Goal: Transaction & Acquisition: Purchase product/service

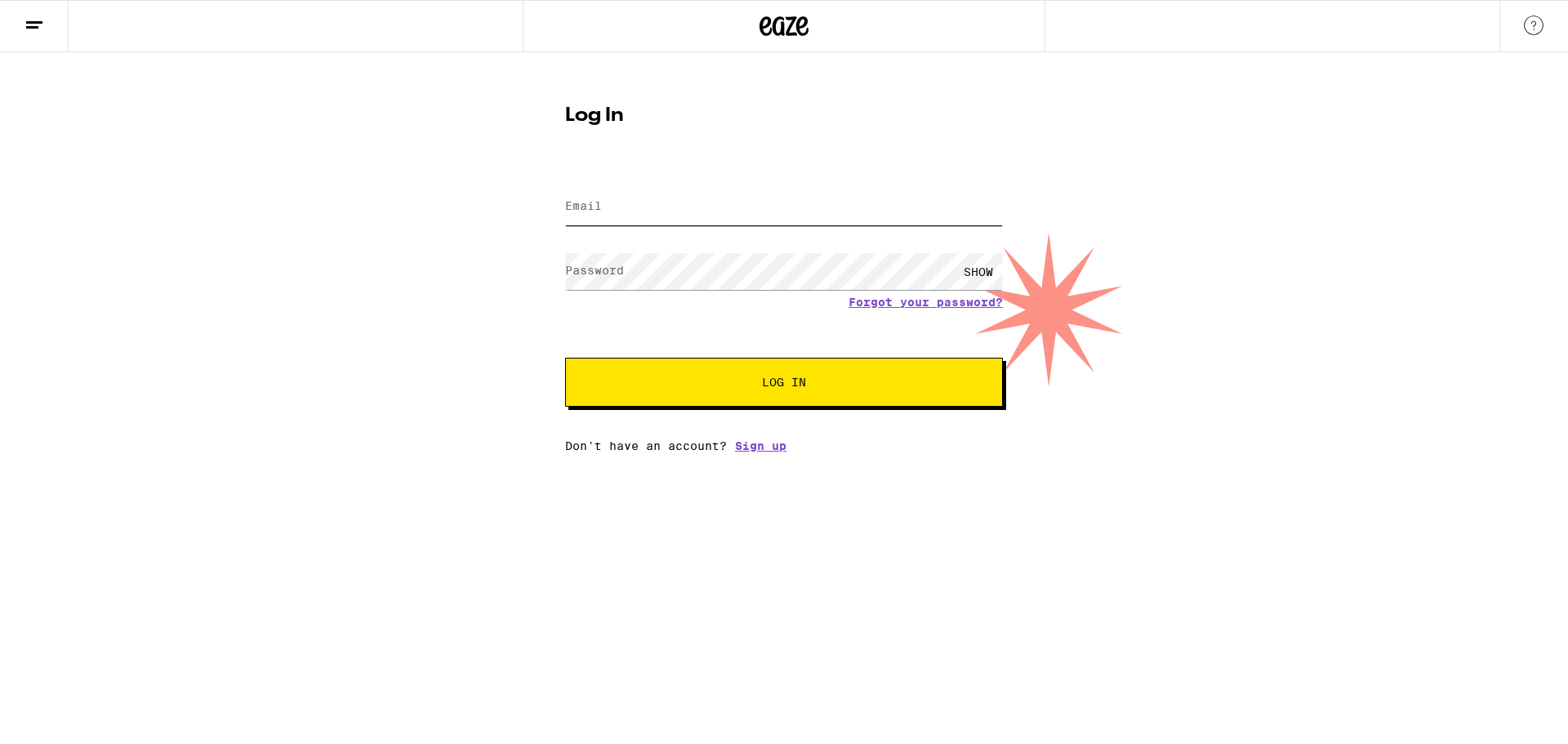
type input "[EMAIL_ADDRESS][DOMAIN_NAME]"
click at [661, 402] on button "Log In" at bounding box center [784, 382] width 438 height 49
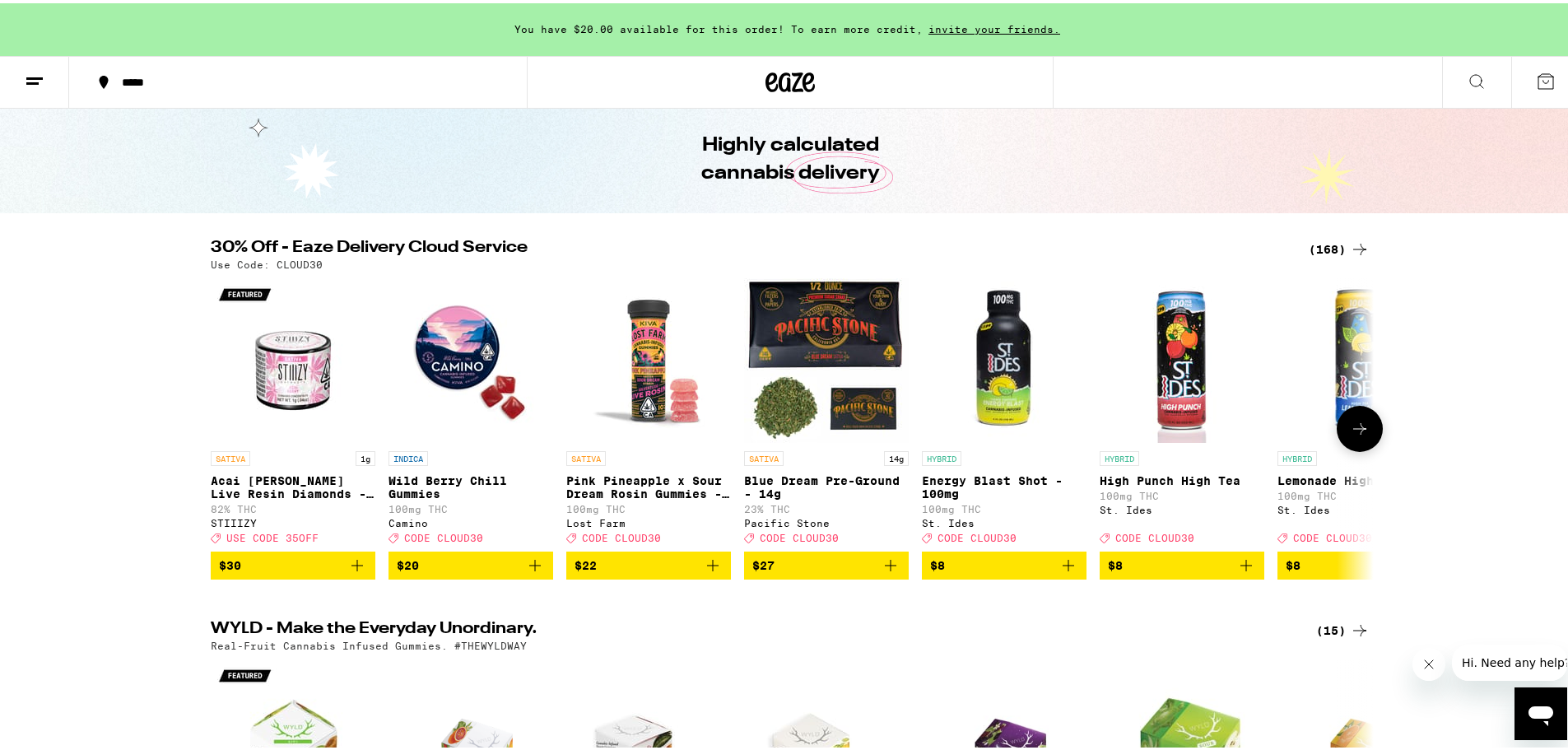
scroll to position [82, 0]
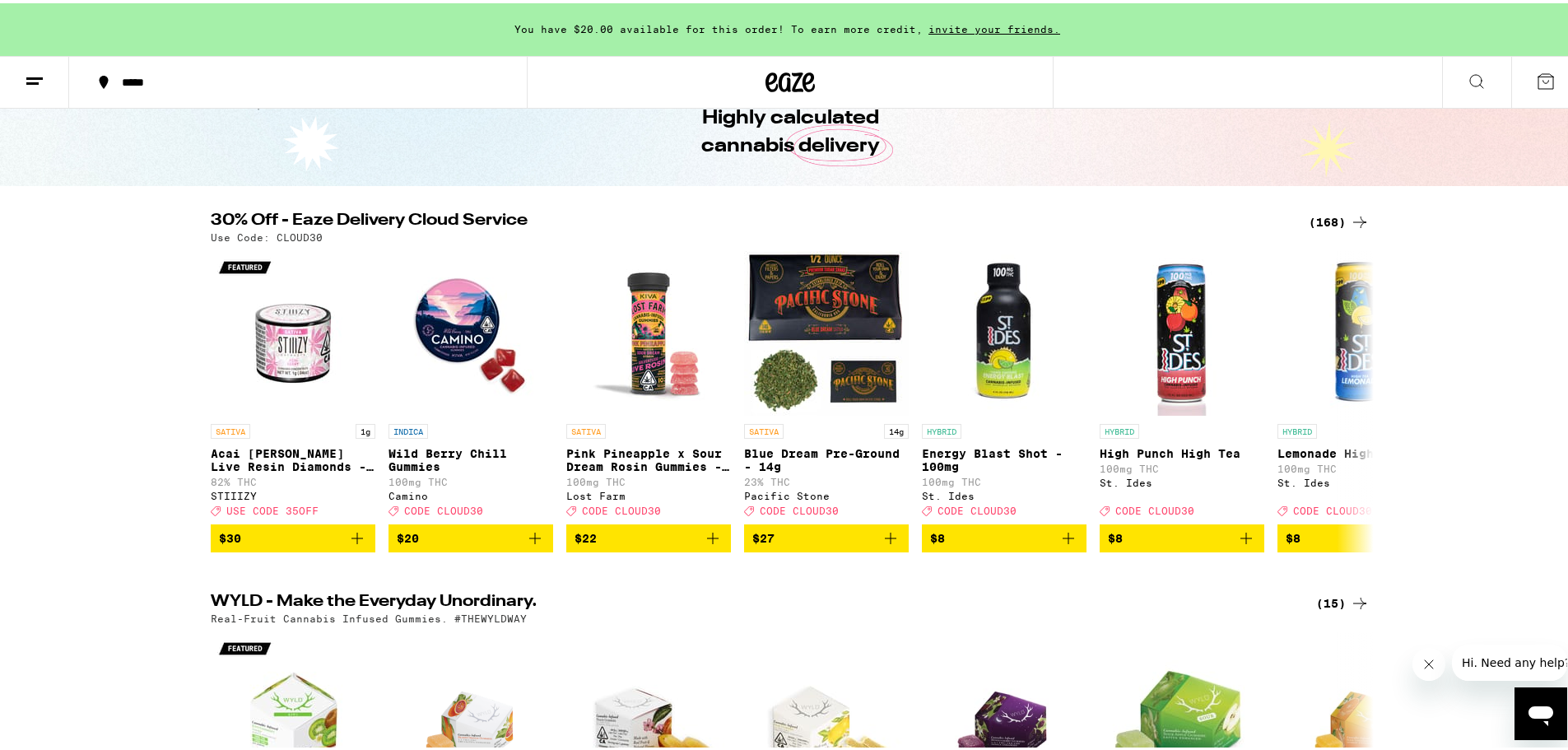
drag, startPoint x: 1319, startPoint y: 220, endPoint x: 1302, endPoint y: 226, distance: 18.0
click at [1319, 220] on div "(168)" at bounding box center [1340, 219] width 61 height 20
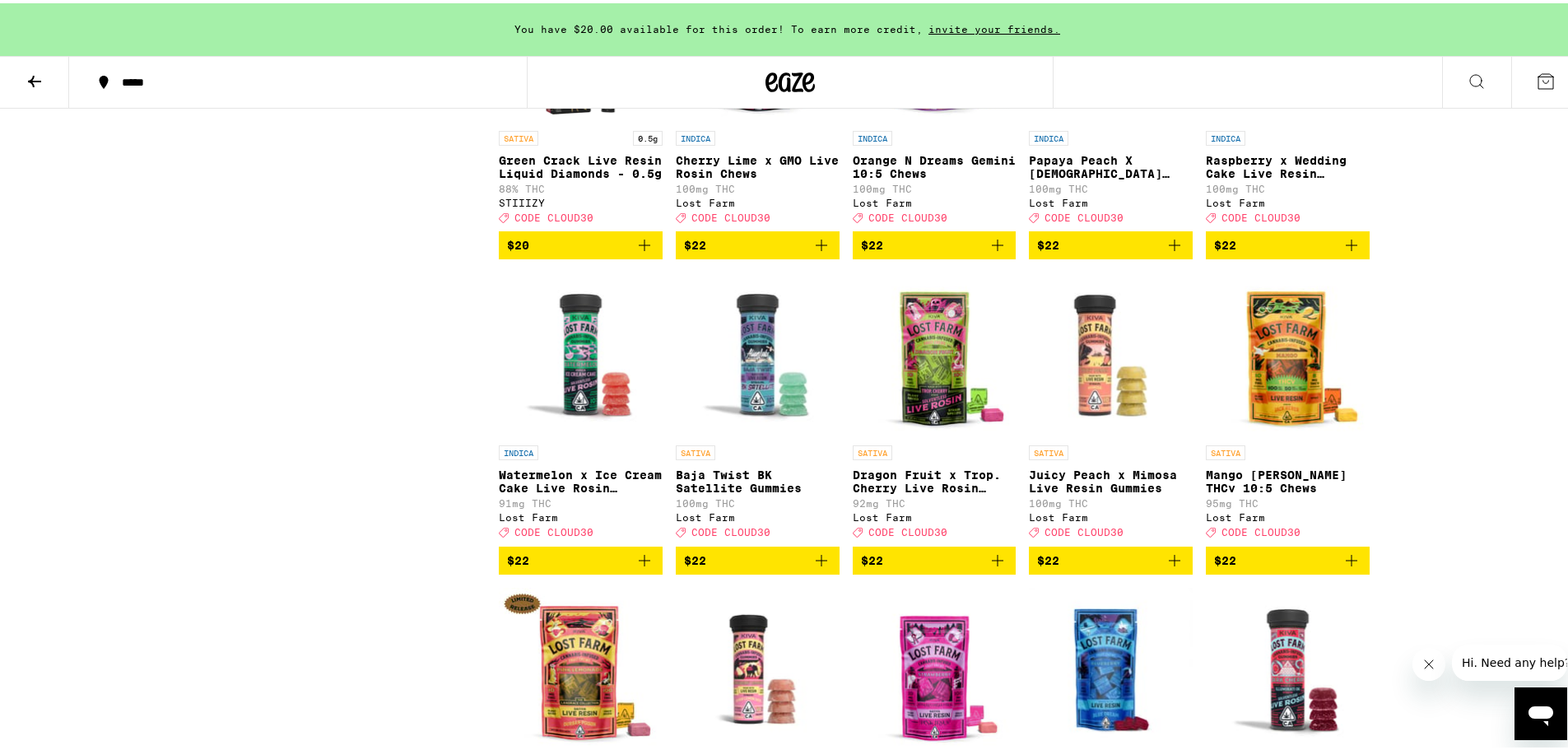
scroll to position [2881, 0]
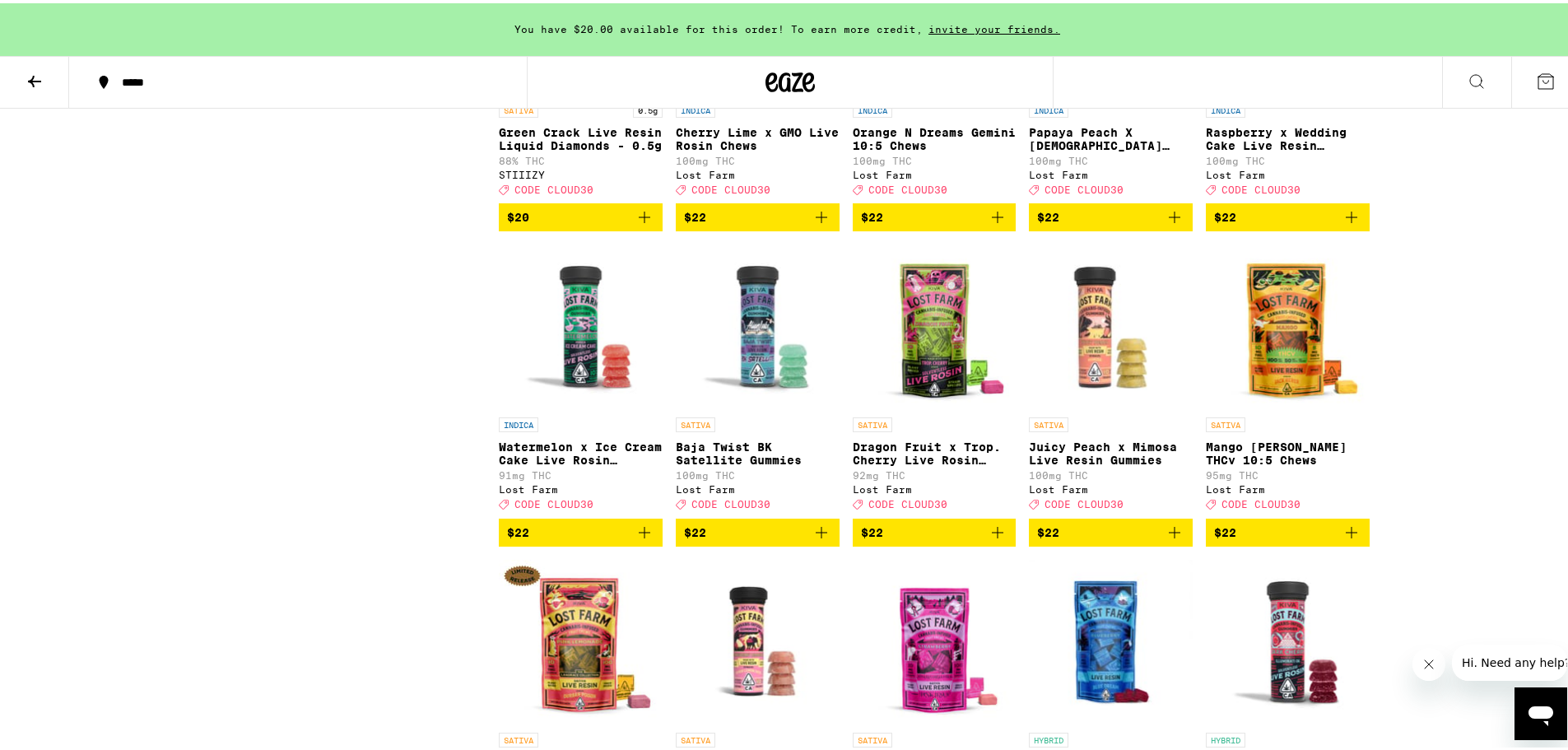
click at [1350, 539] on icon "Add to bag" at bounding box center [1351, 529] width 20 height 20
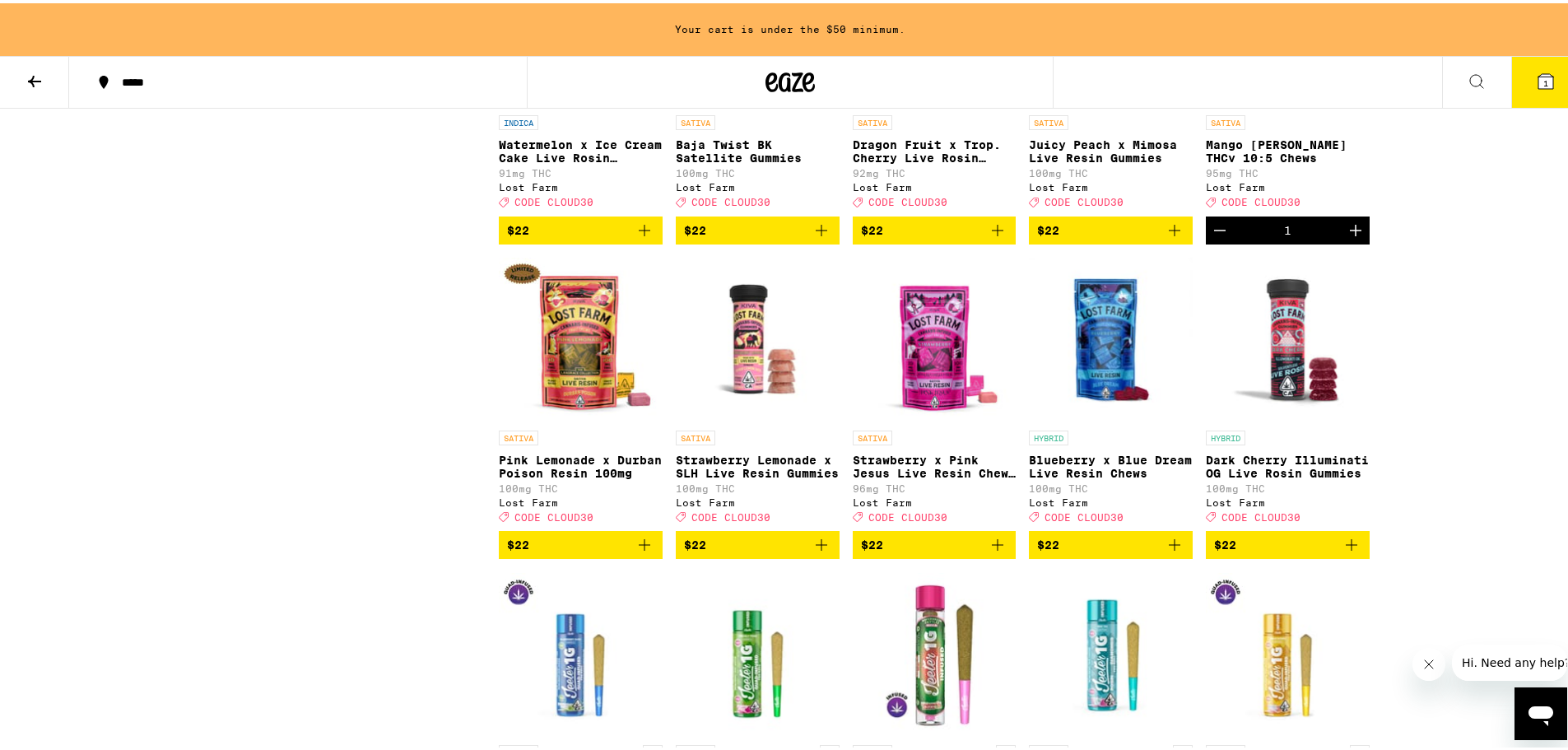
scroll to position [3211, 0]
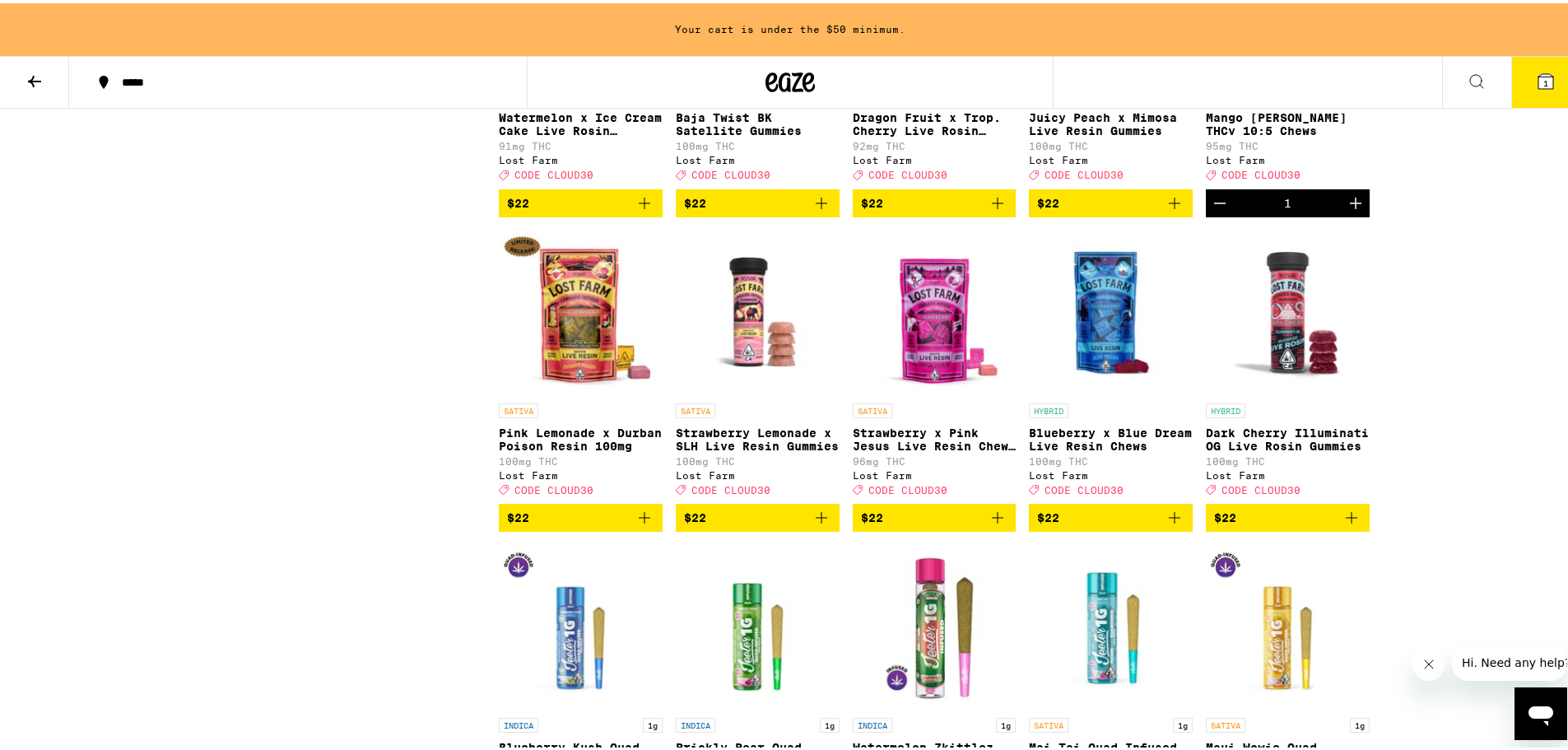
click at [989, 524] on icon "Add to bag" at bounding box center [998, 515] width 20 height 20
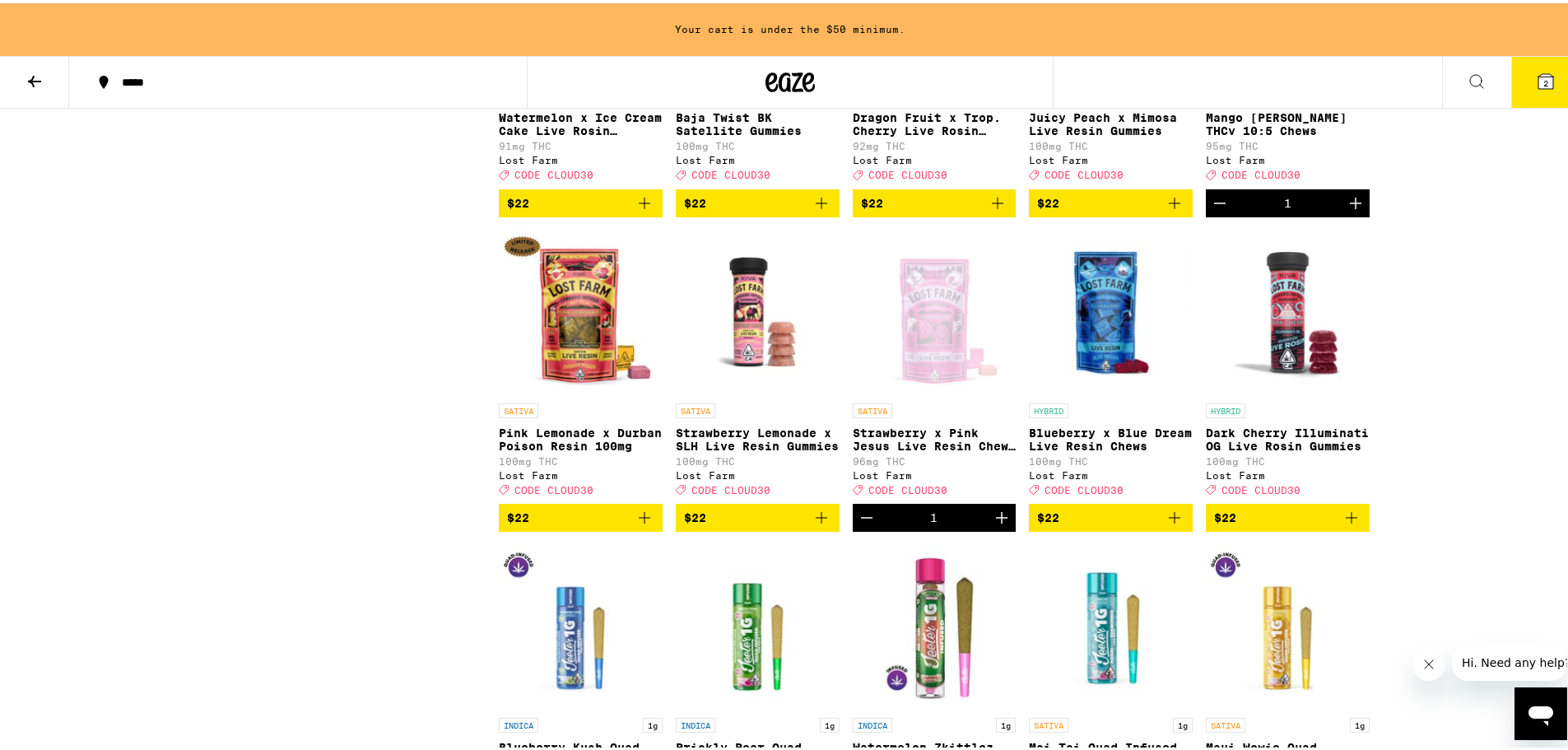
click at [1165, 524] on icon "Add to bag" at bounding box center [1174, 515] width 20 height 20
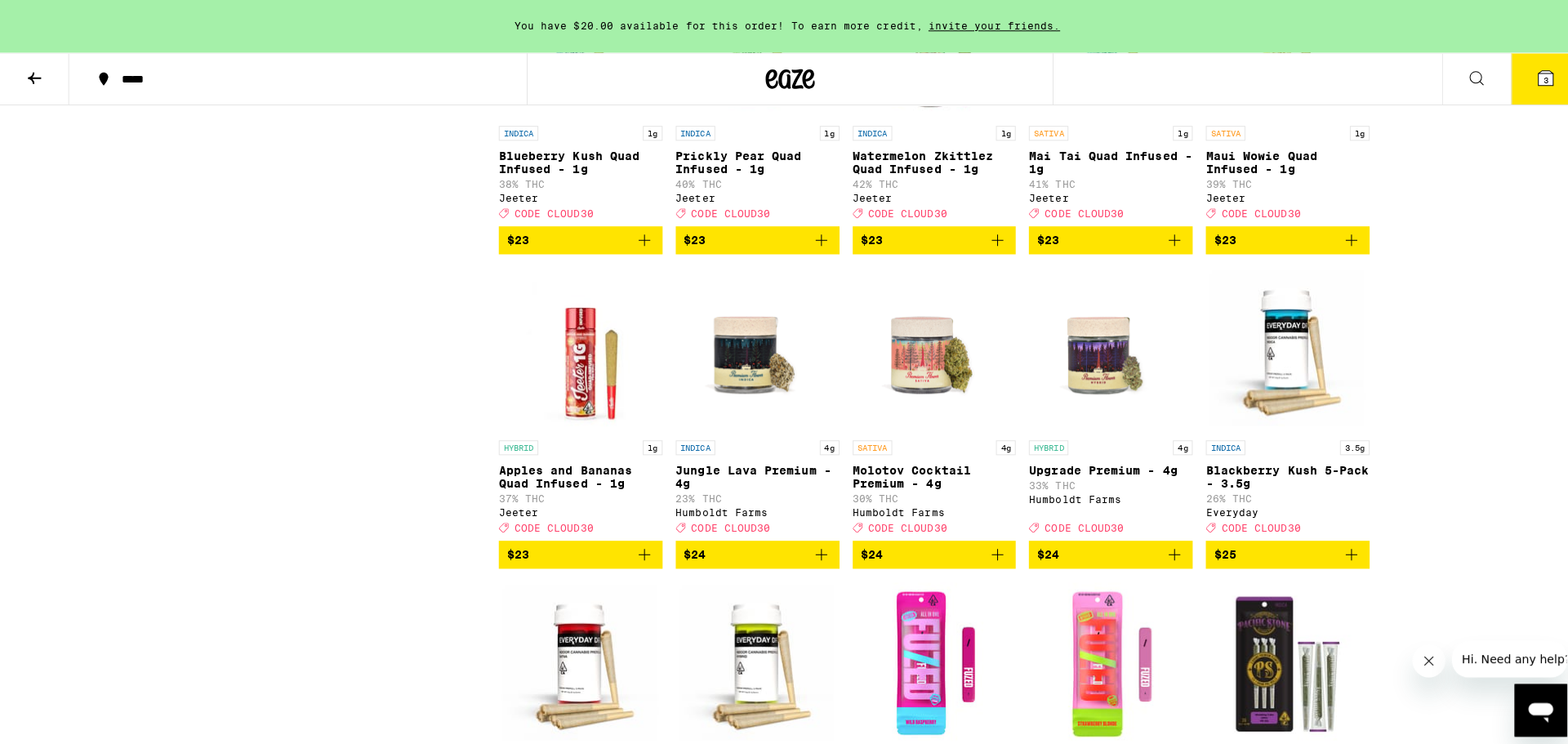
scroll to position [3920, 0]
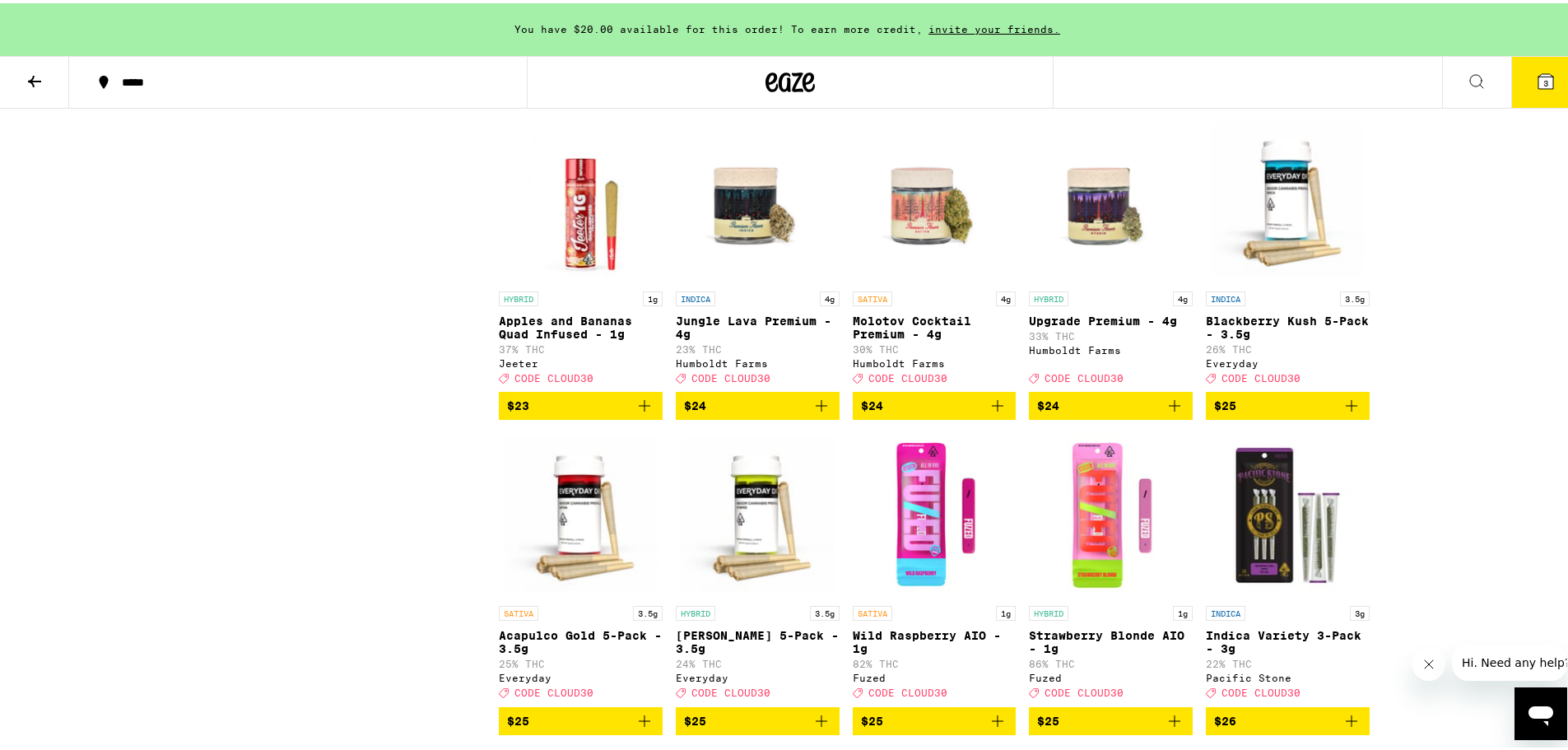
click at [774, 412] on span "$24" at bounding box center [758, 403] width 147 height 20
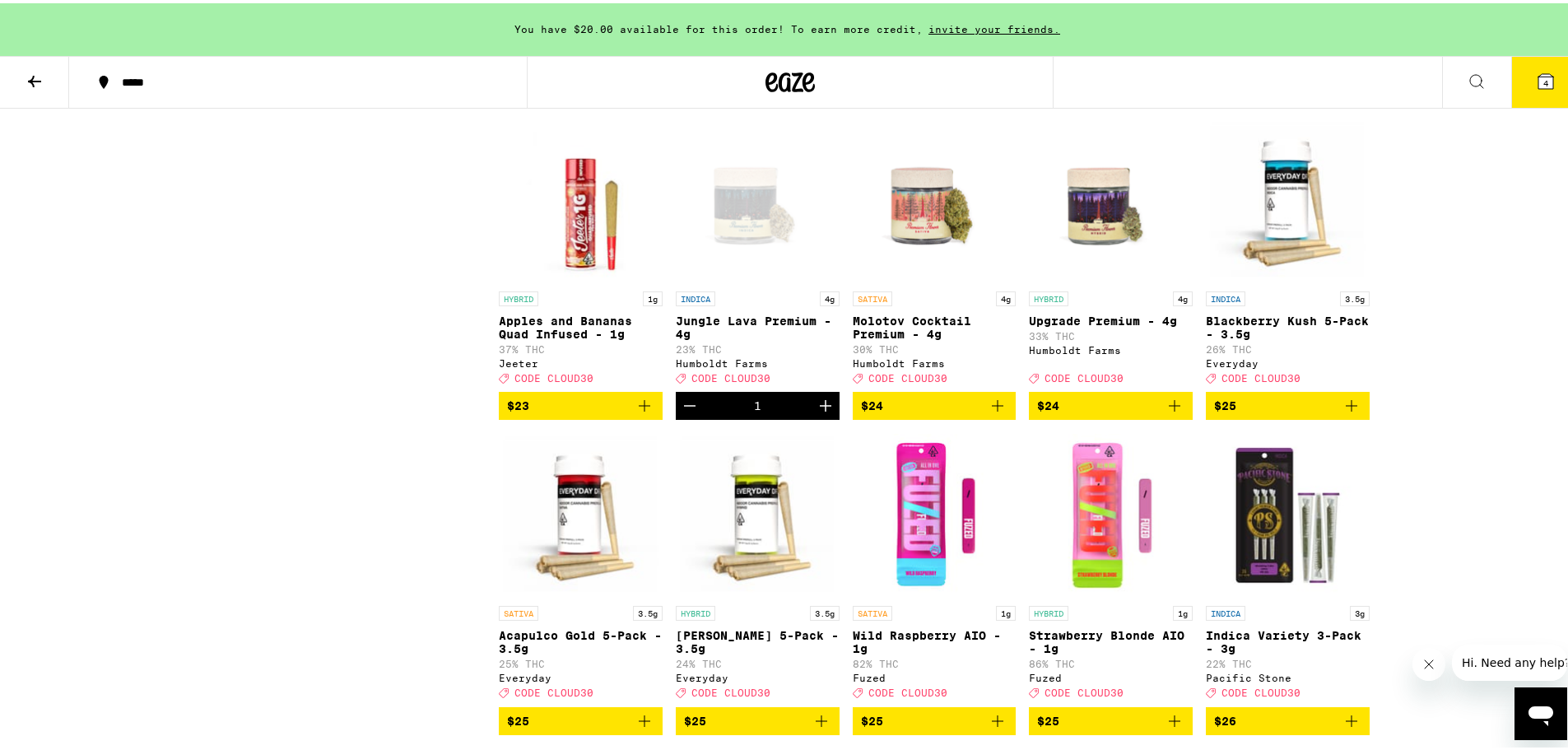
click at [1516, 76] on button "4" at bounding box center [1545, 79] width 69 height 51
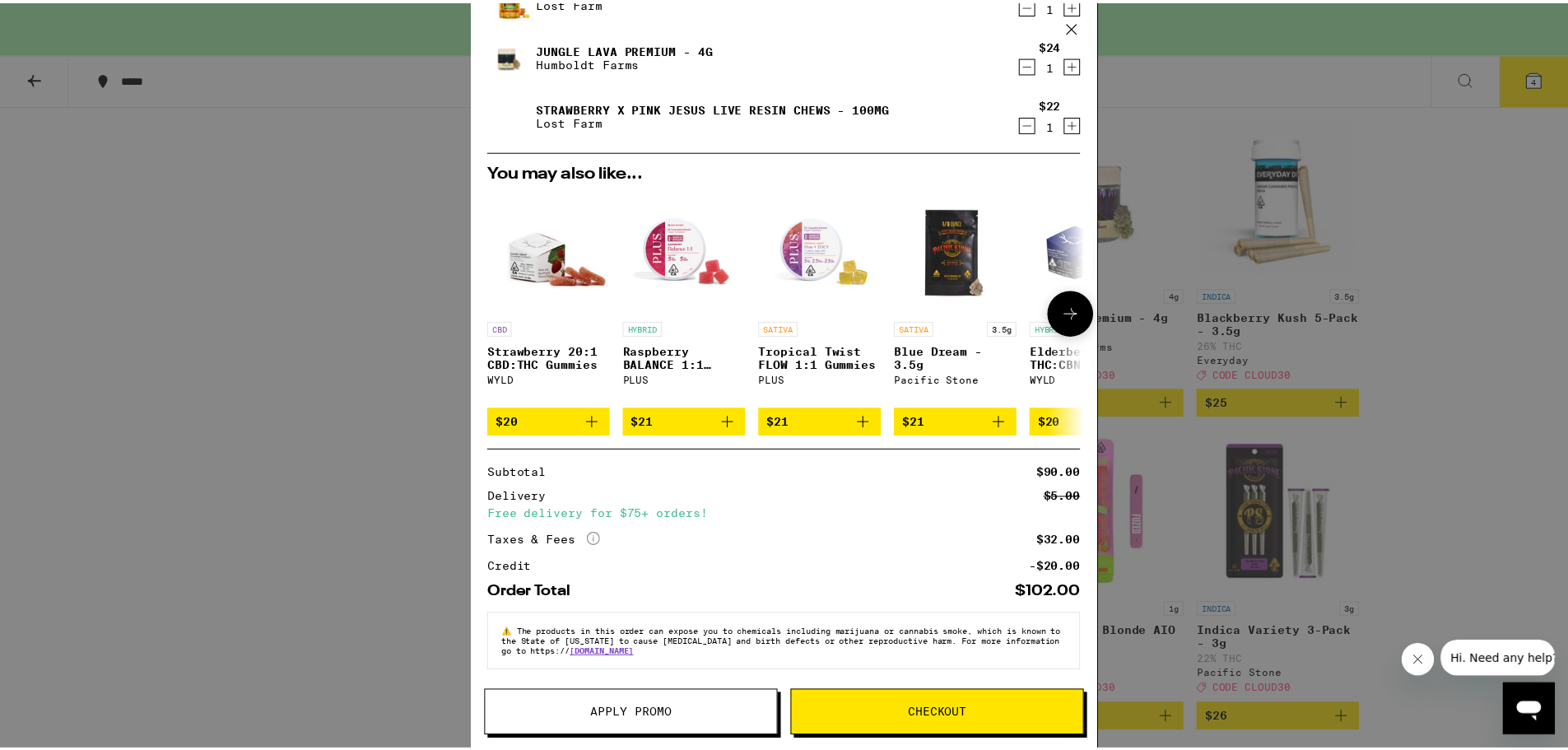
scroll to position [210, 0]
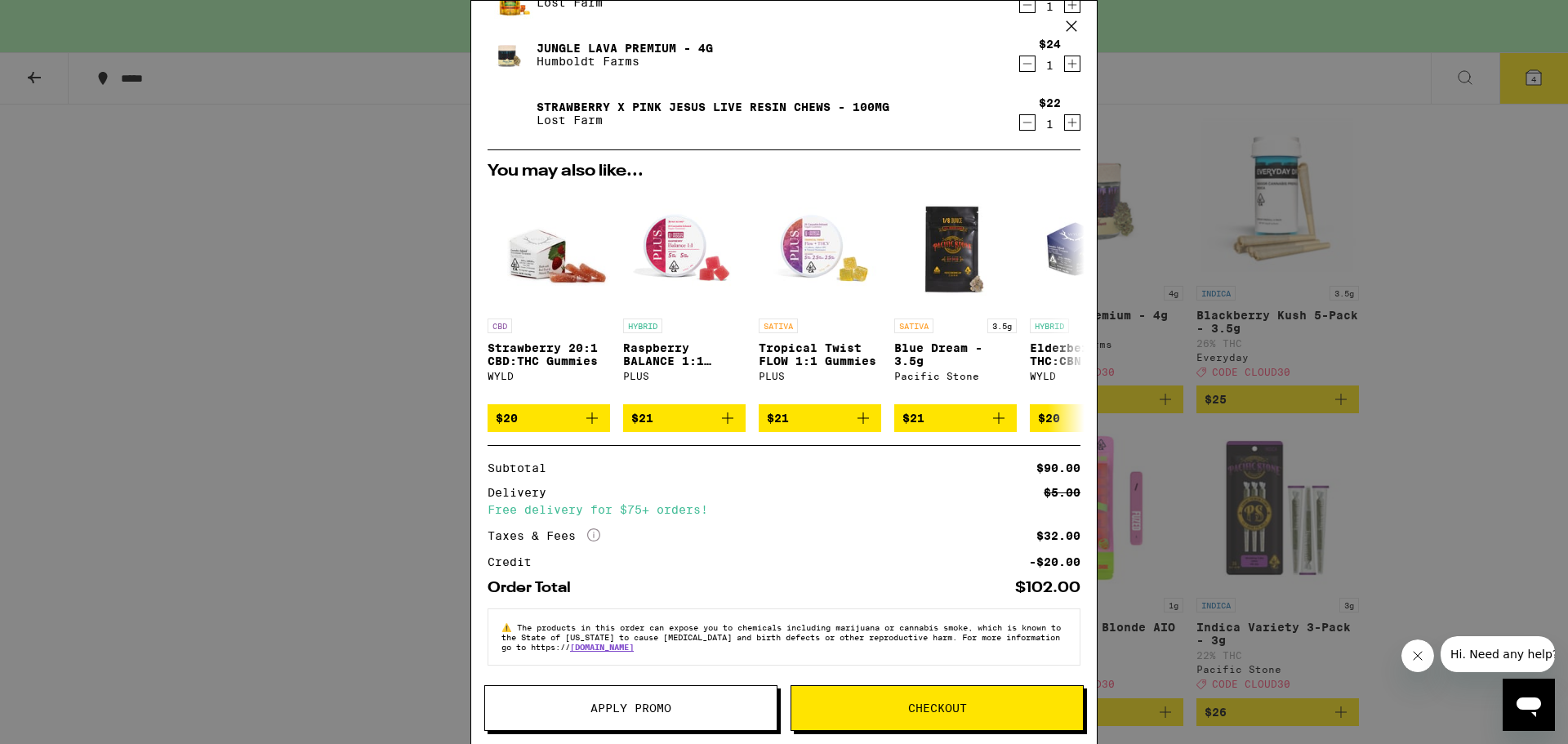
click at [692, 701] on button "Apply Promo" at bounding box center [631, 708] width 293 height 46
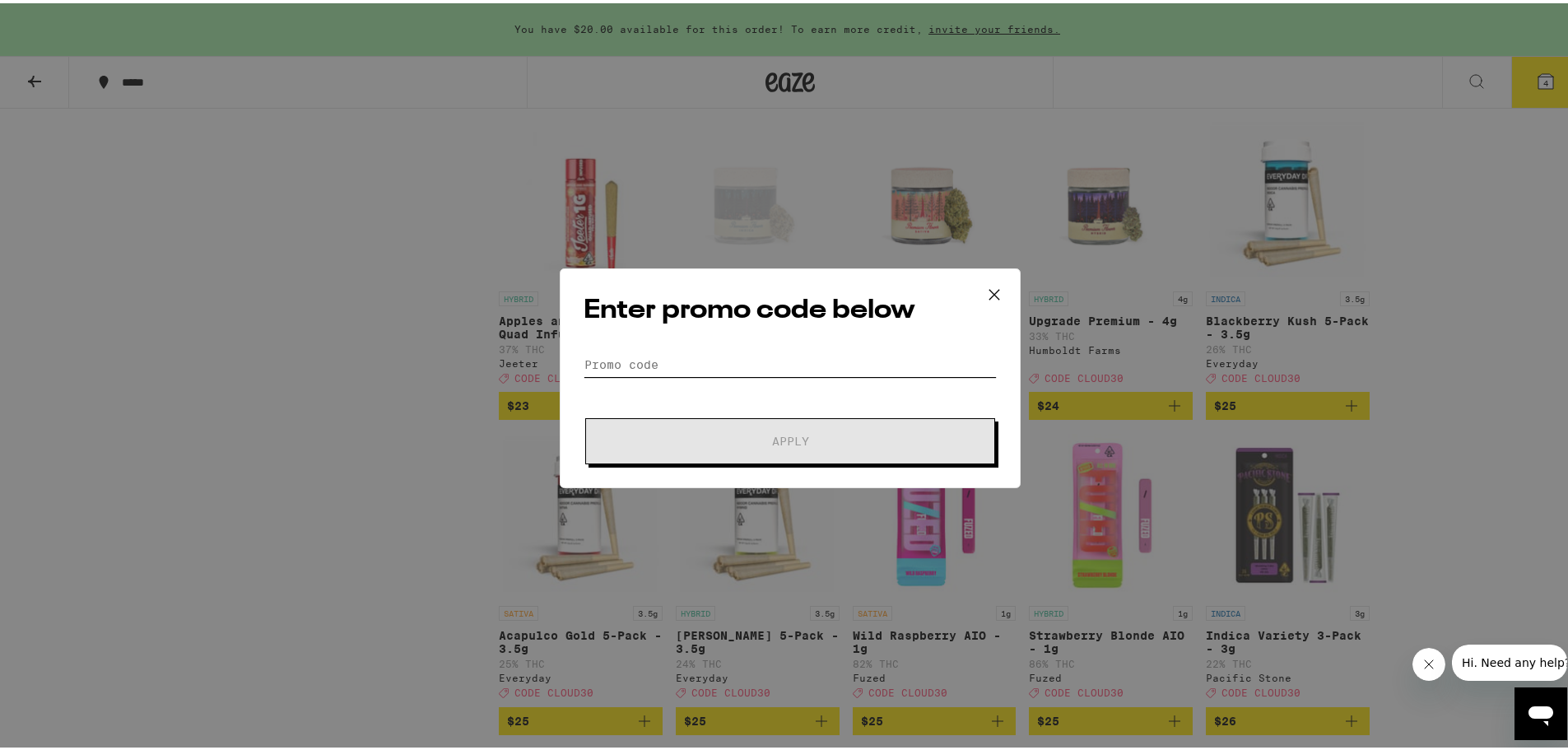
click at [637, 360] on input "Promo Code" at bounding box center [790, 361] width 413 height 25
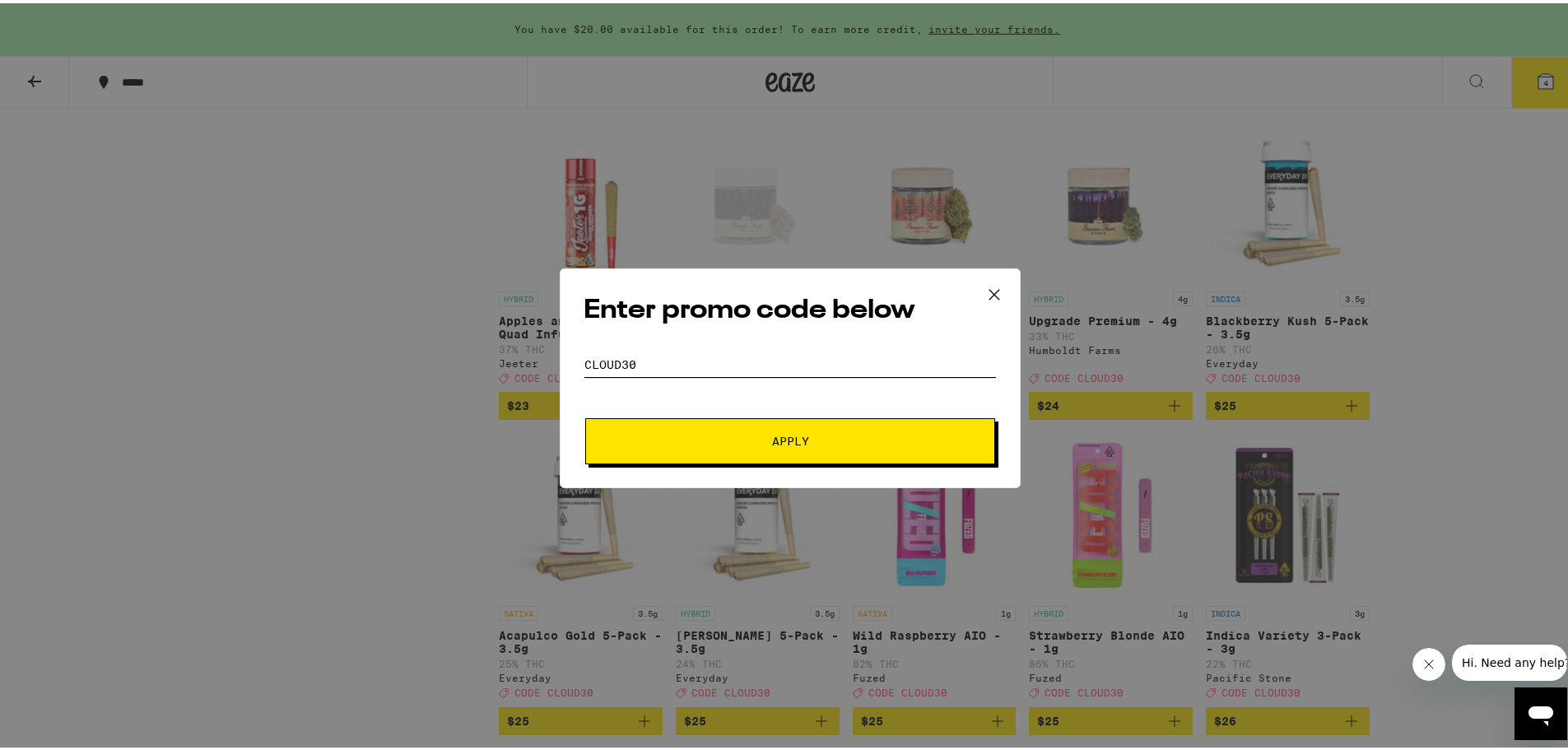
type input "cloud30"
click at [712, 434] on span "Apply" at bounding box center [790, 438] width 297 height 11
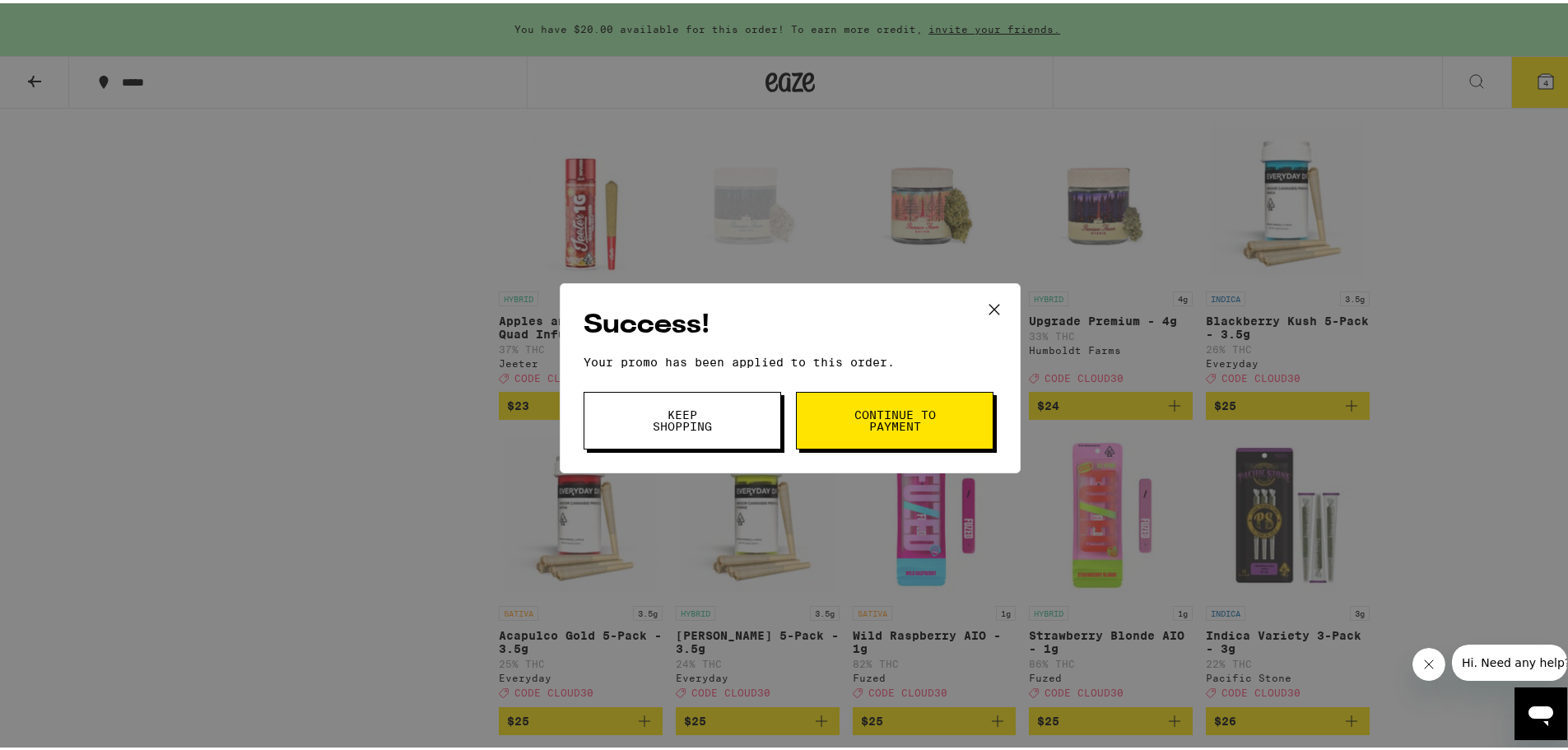
click at [869, 424] on span "Continue to payment" at bounding box center [895, 417] width 84 height 23
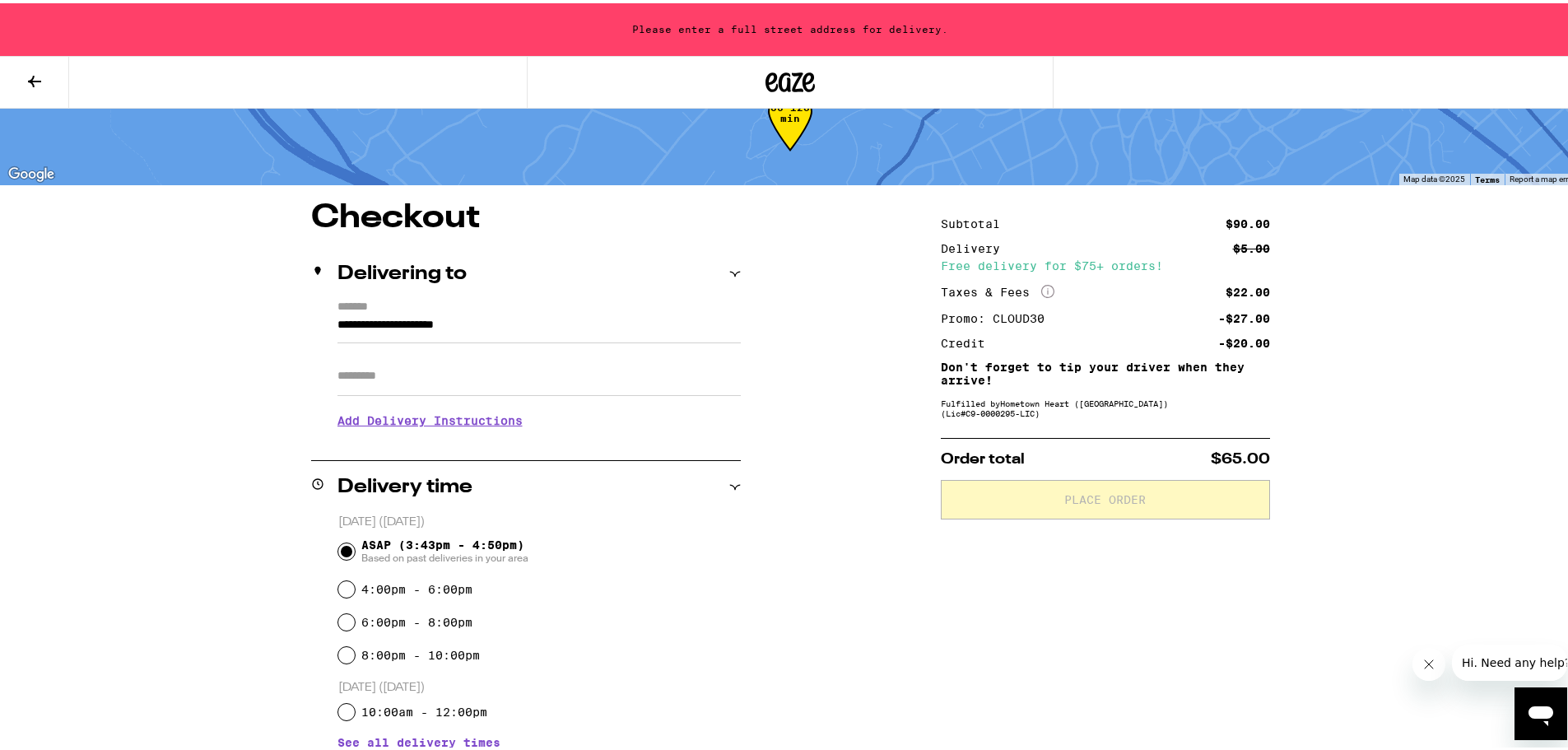
scroll to position [82, 0]
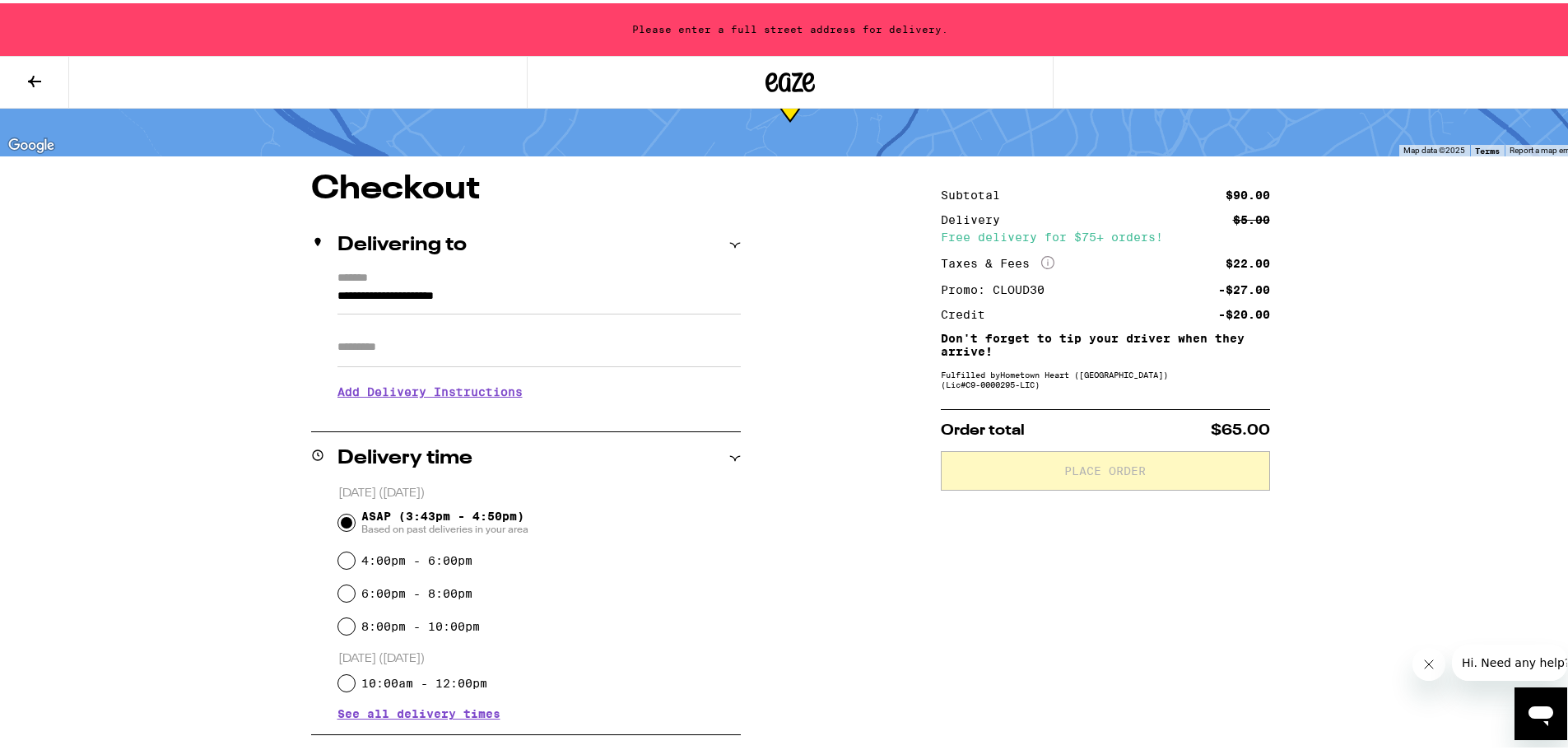
click at [536, 290] on input "**********" at bounding box center [539, 298] width 403 height 28
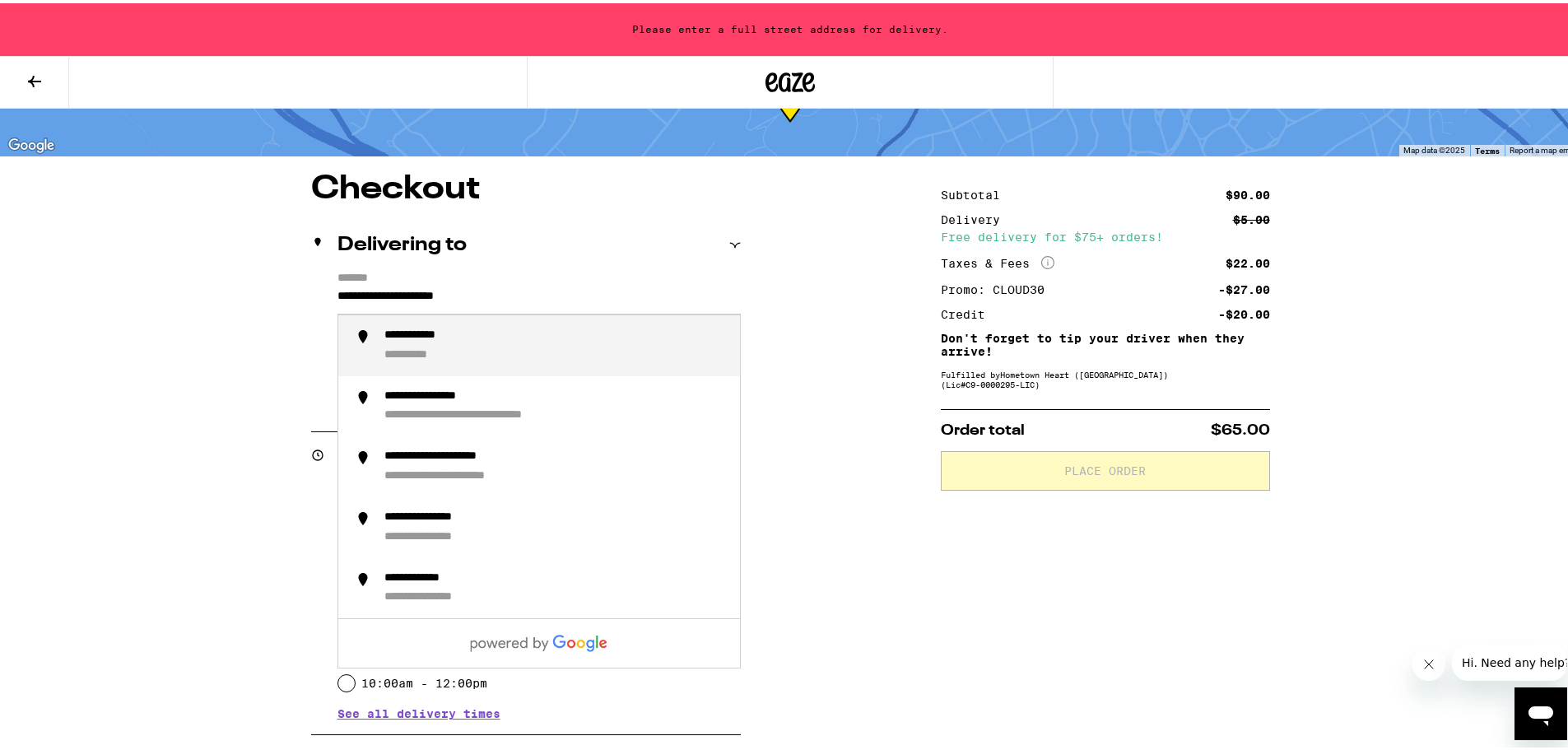
click at [536, 291] on input "**********" at bounding box center [539, 298] width 403 height 28
drag, startPoint x: 536, startPoint y: 291, endPoint x: 202, endPoint y: 277, distance: 334.3
click at [229, 284] on div "**********" at bounding box center [790, 692] width 1186 height 1046
click at [418, 345] on div "**********" at bounding box center [555, 343] width 342 height 35
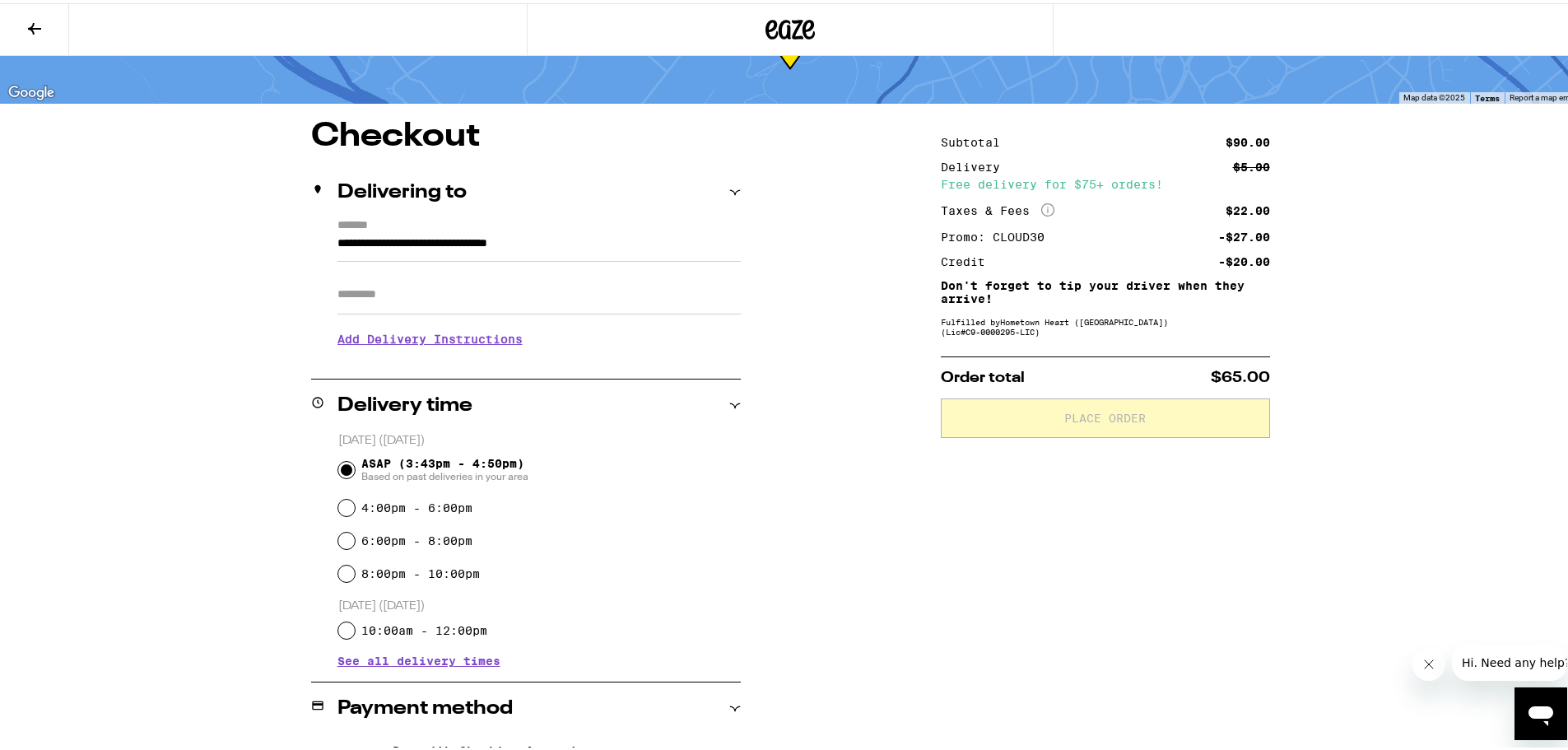
type input "**********"
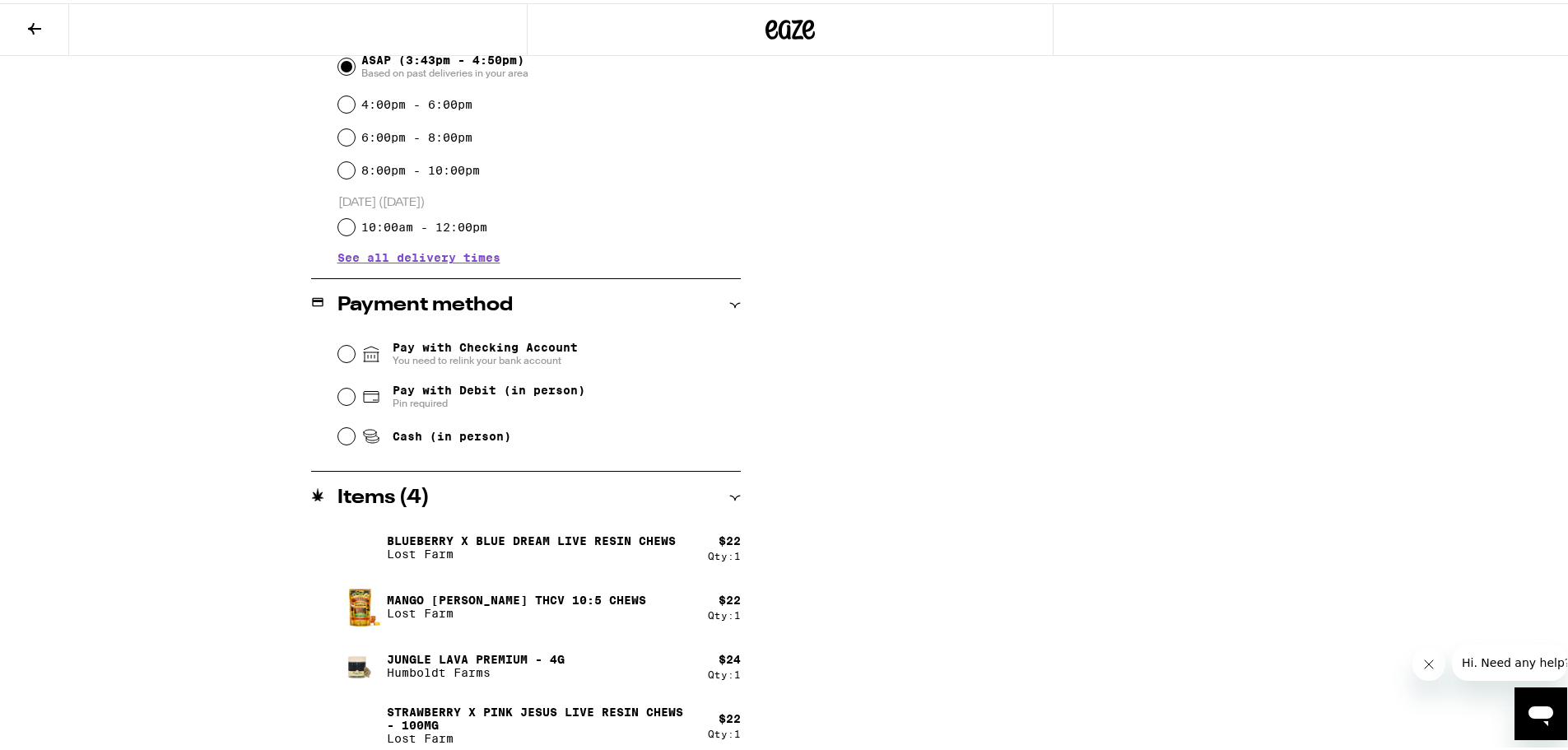
scroll to position [494, 0]
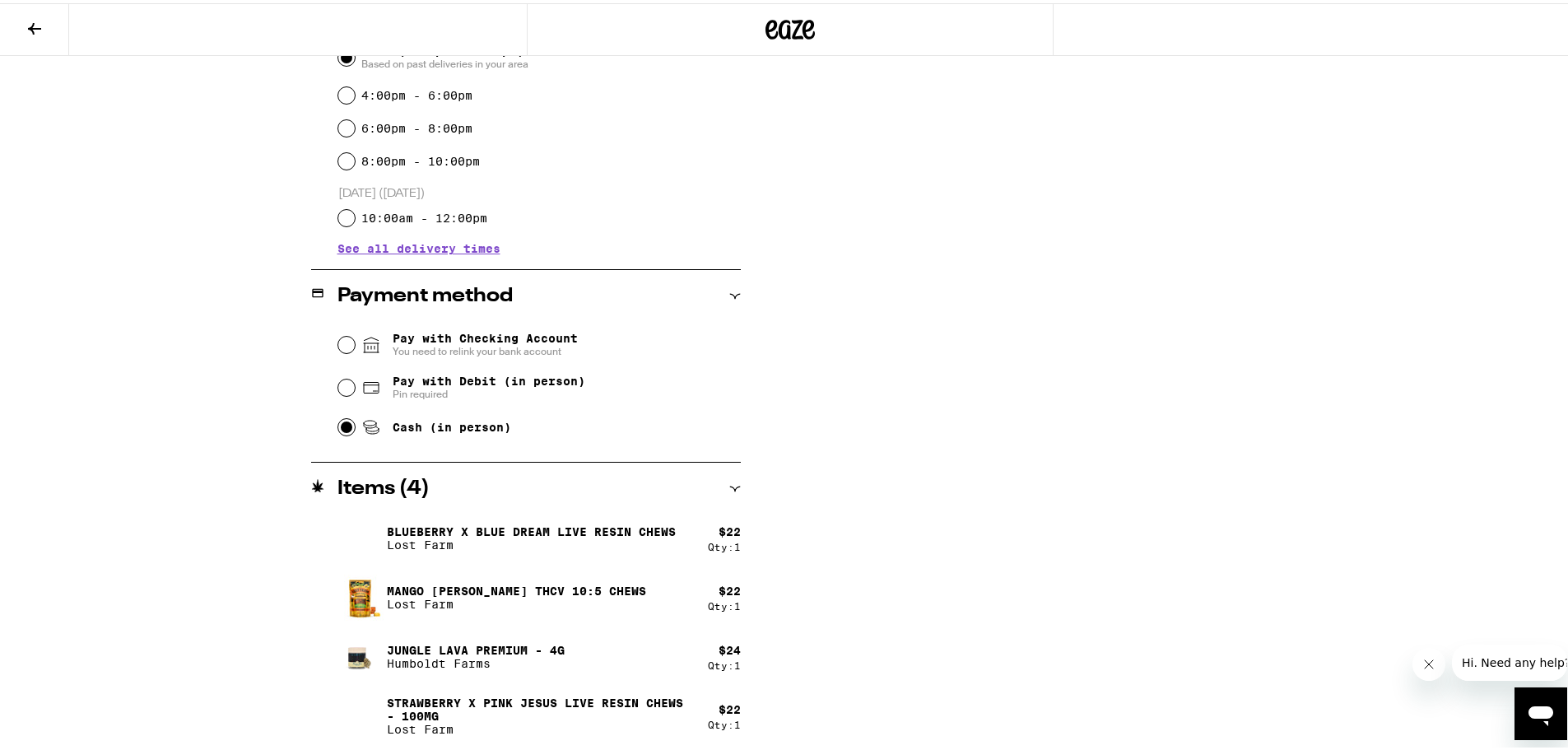
click at [340, 425] on input "Cash (in person)" at bounding box center [346, 424] width 17 height 17
radio input "true"
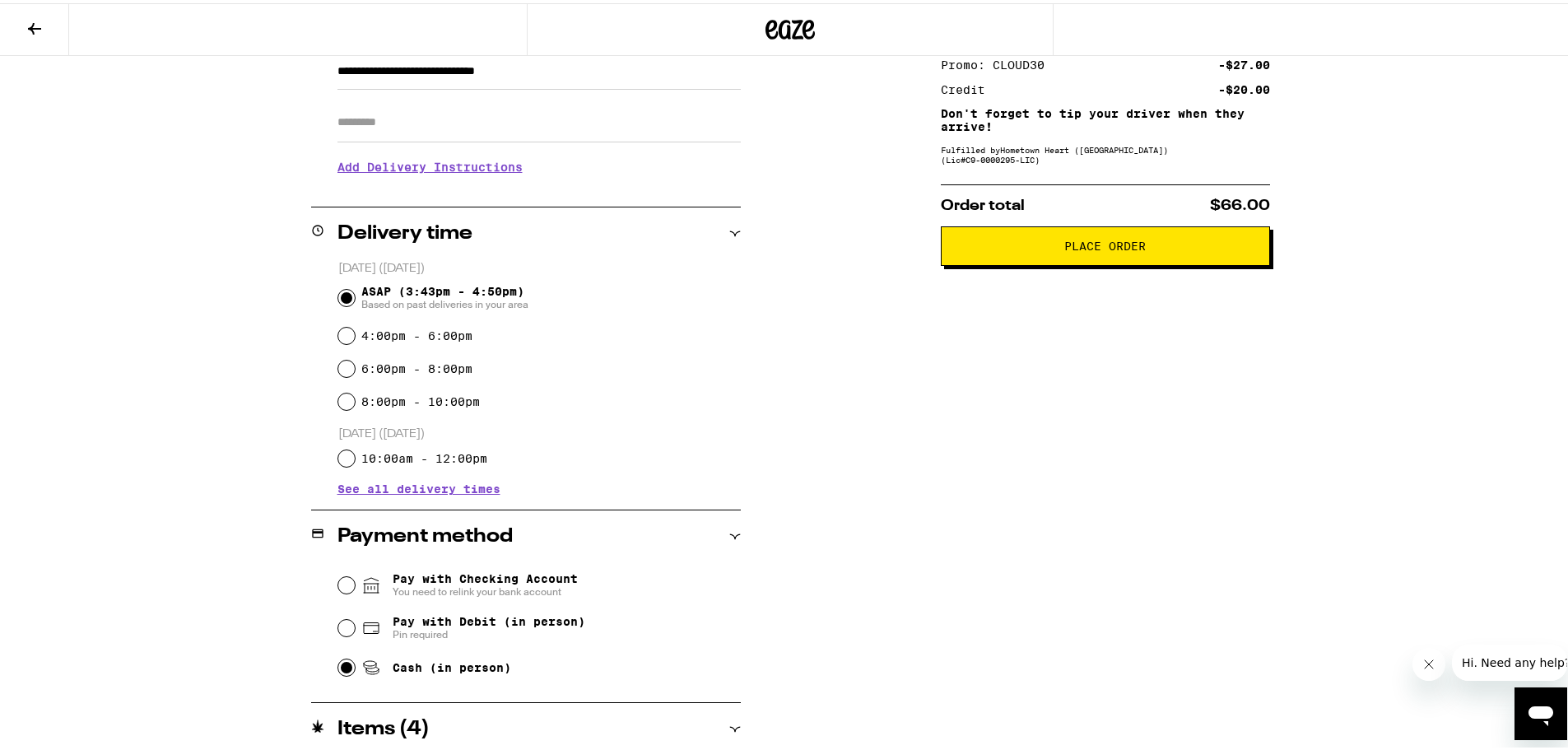
scroll to position [0, 0]
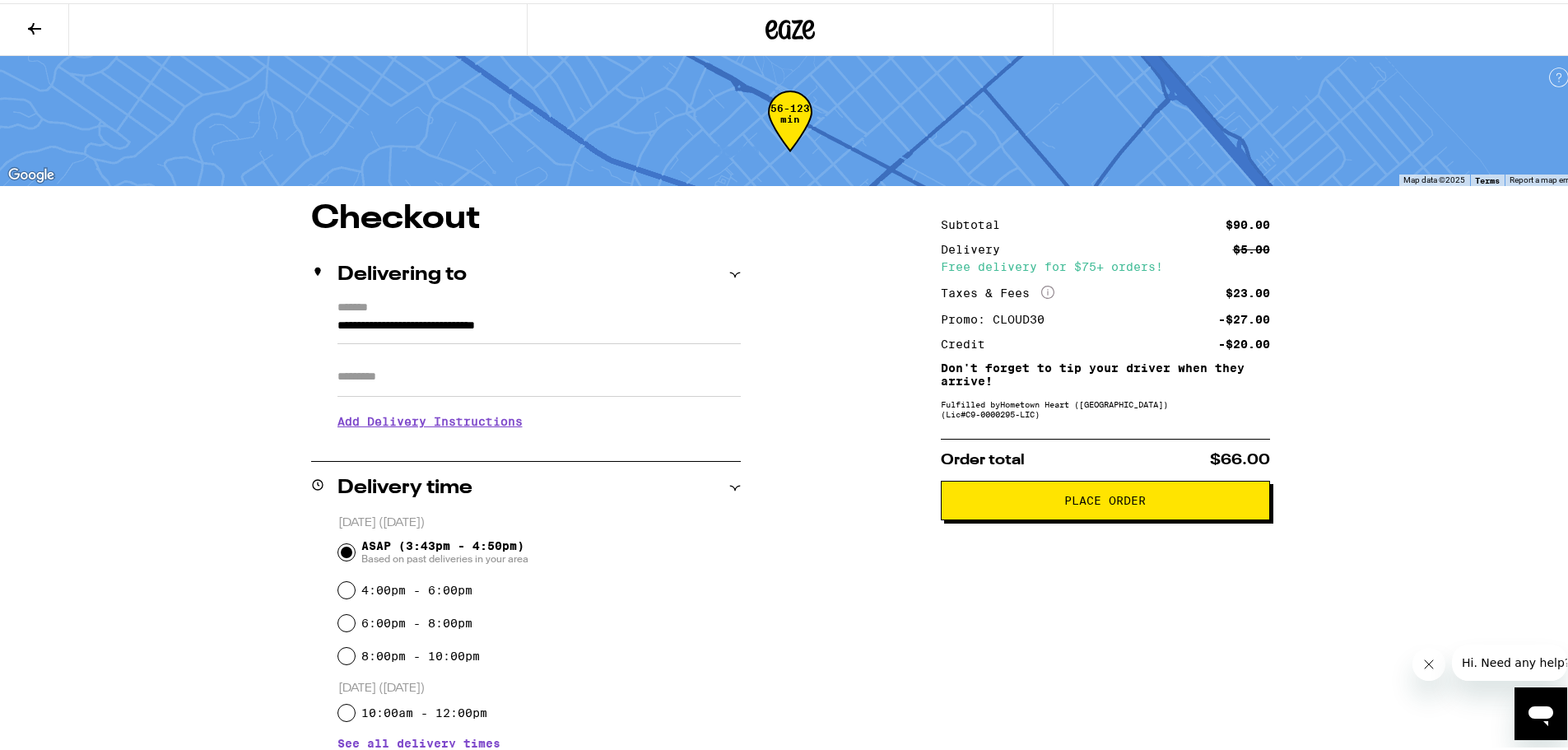
click at [1144, 498] on span "Place Order" at bounding box center [1105, 497] width 301 height 11
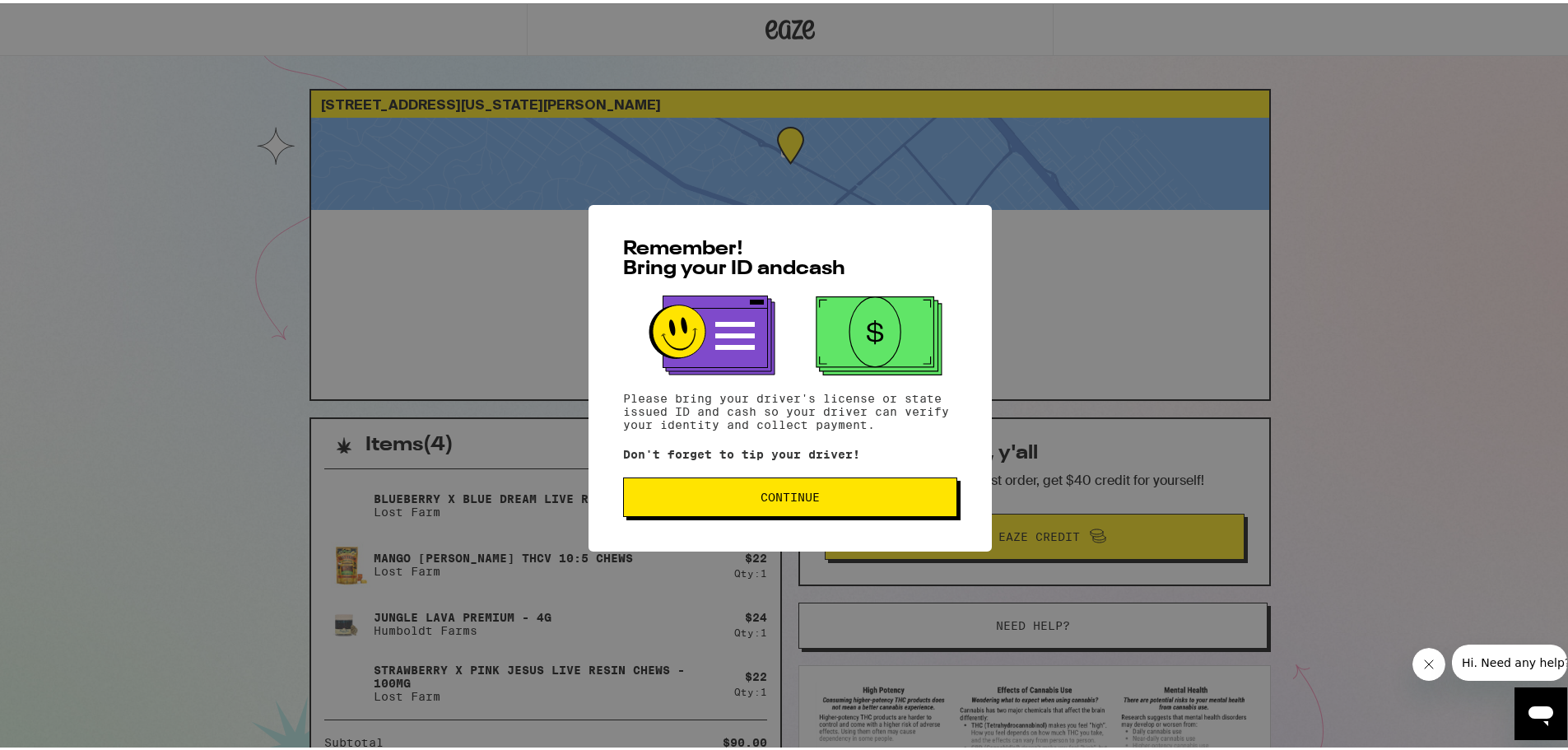
click at [799, 498] on span "Continue" at bounding box center [790, 494] width 60 height 11
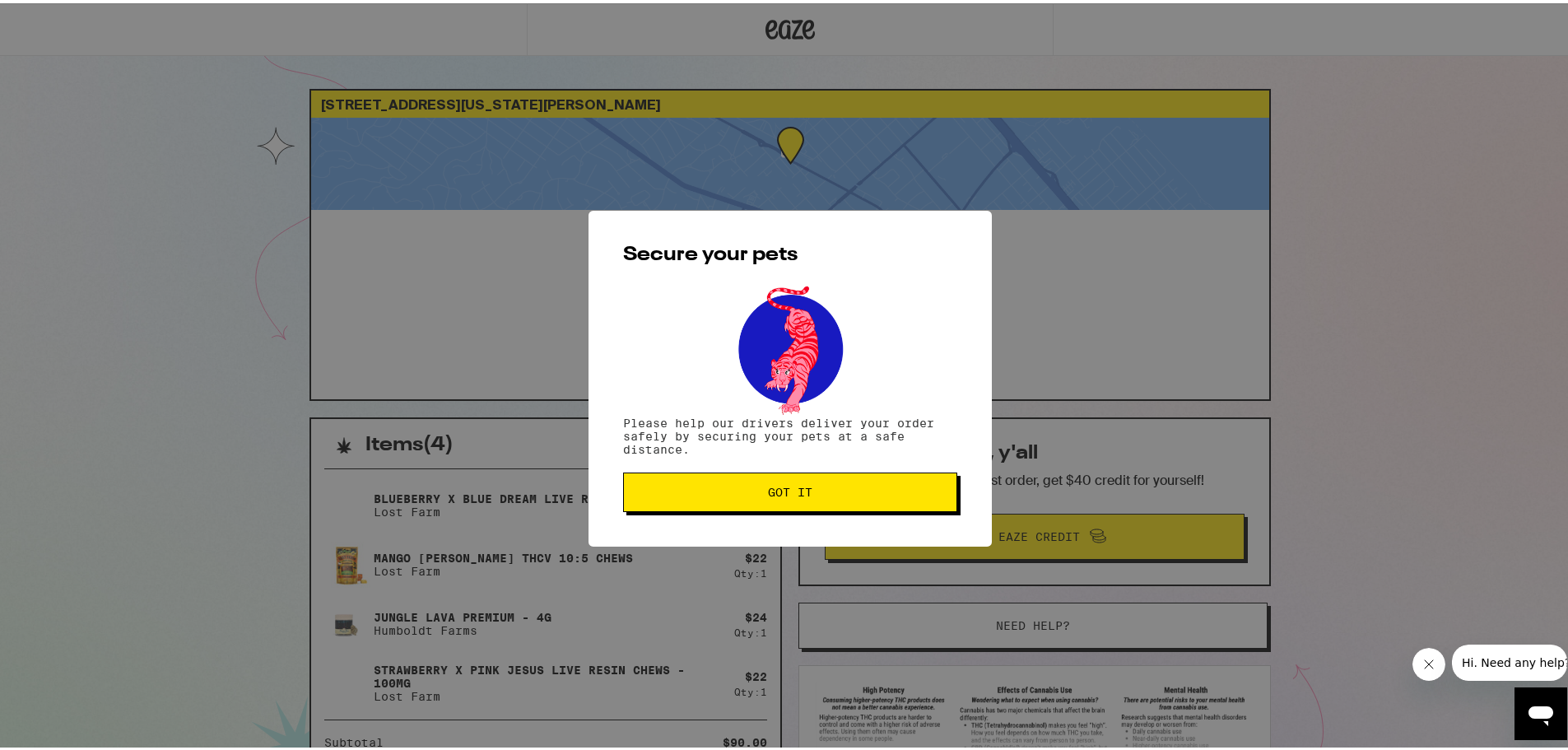
click at [814, 491] on span "Got it" at bounding box center [790, 488] width 306 height 11
